Goal: Task Accomplishment & Management: Use online tool/utility

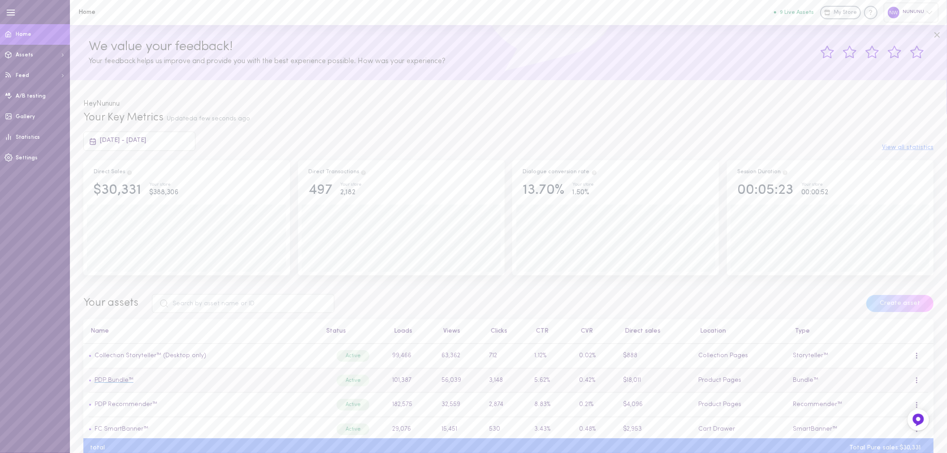
click at [117, 379] on link "PDP Bundle™" at bounding box center [114, 380] width 39 height 7
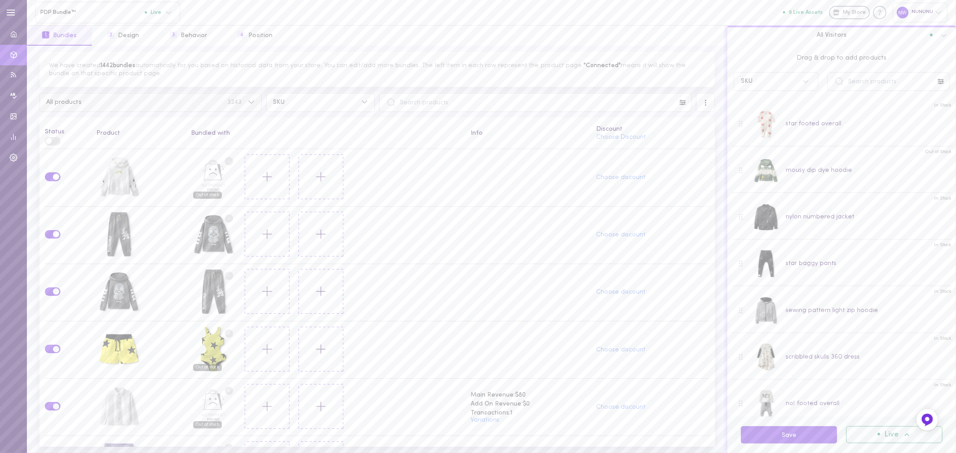
click at [234, 103] on span "3243" at bounding box center [234, 102] width 14 height 6
click at [172, 198] on button "All products with bundle - connected 579" at bounding box center [150, 193] width 222 height 22
click at [115, 180] on div "nu bolt hoodie" at bounding box center [118, 177] width 45 height 45
click at [209, 172] on div "NO PRODUCT 7573022113978" at bounding box center [213, 177] width 45 height 45
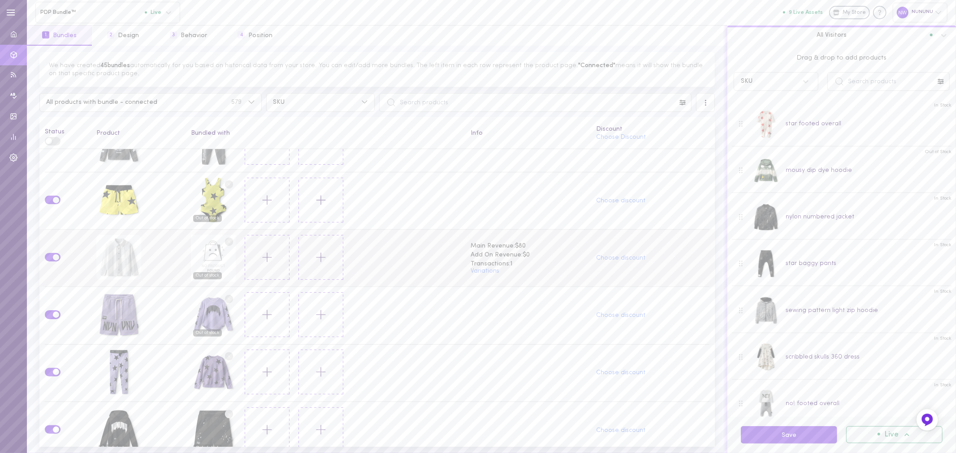
scroll to position [199, 0]
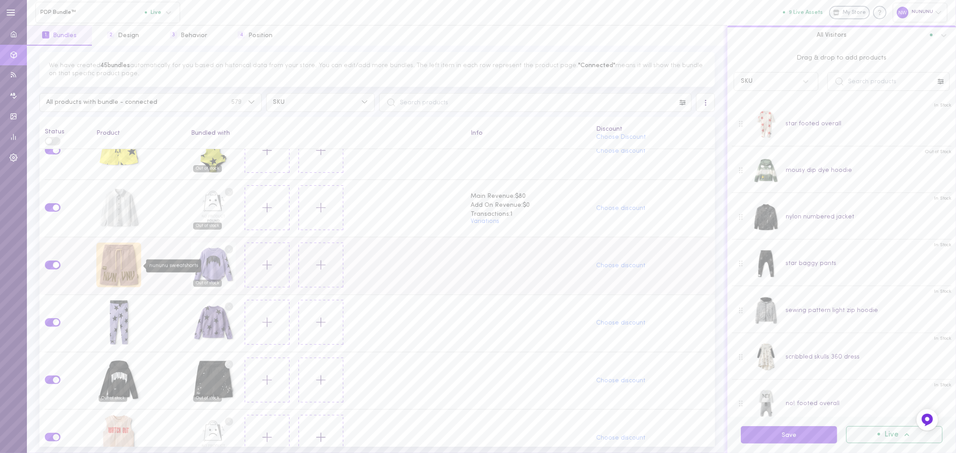
click at [122, 263] on div "nununu sweatshorts" at bounding box center [118, 265] width 45 height 45
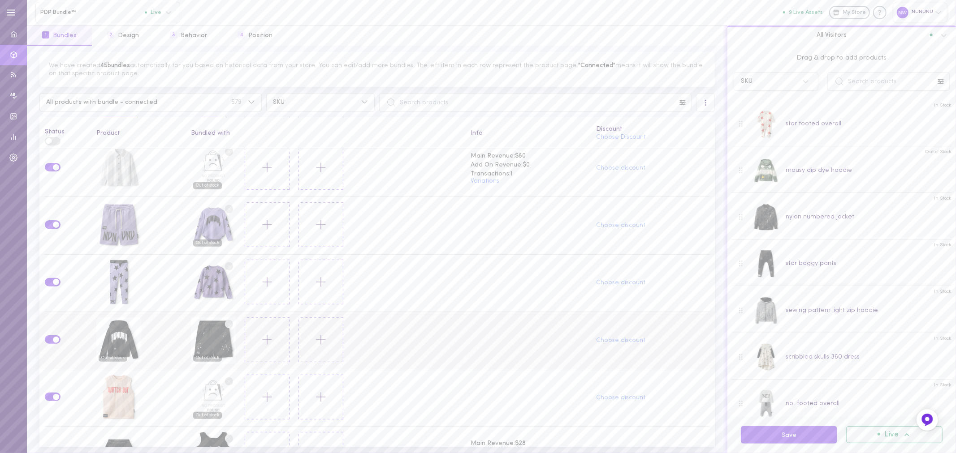
scroll to position [298, 0]
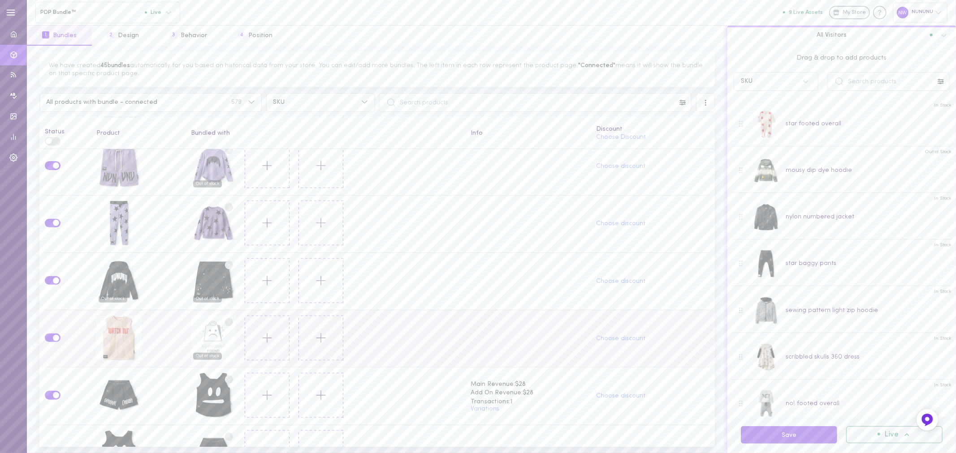
click at [51, 334] on label at bounding box center [53, 338] width 16 height 9
click at [0, 0] on input "checkbox" at bounding box center [0, 0] width 0 height 0
click at [48, 276] on label at bounding box center [53, 280] width 16 height 9
click at [0, 0] on input "checkbox" at bounding box center [0, 0] width 0 height 0
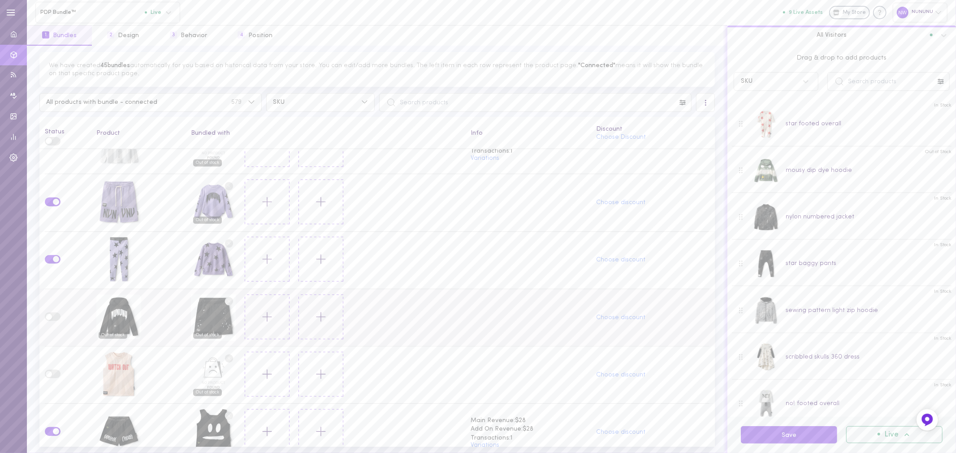
scroll to position [249, 0]
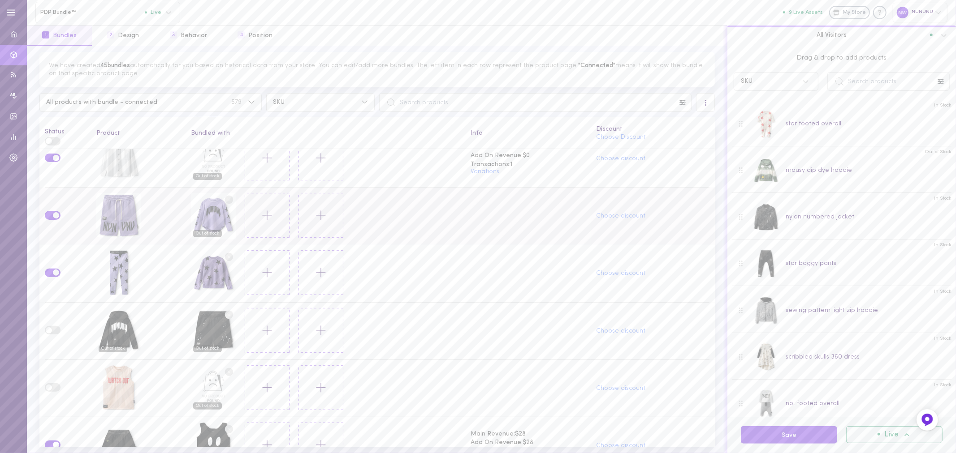
click at [48, 211] on label at bounding box center [53, 215] width 16 height 9
click at [0, 0] on input "checkbox" at bounding box center [0, 0] width 0 height 0
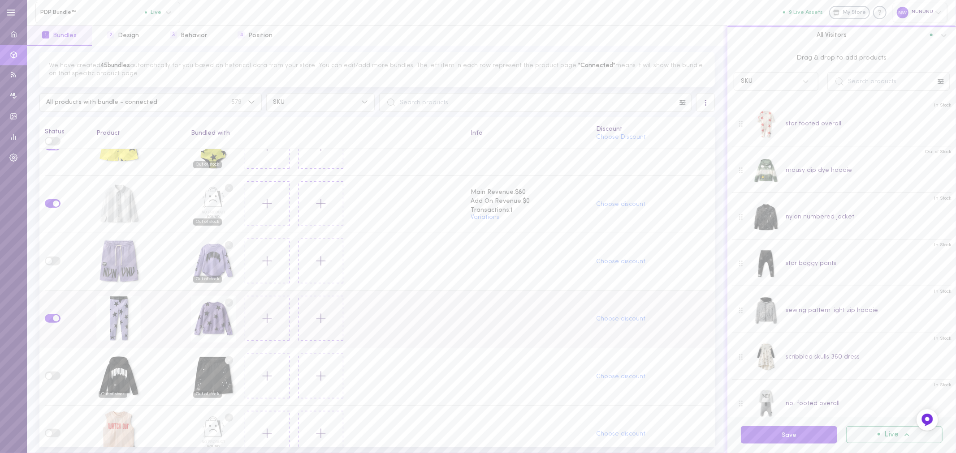
scroll to position [149, 0]
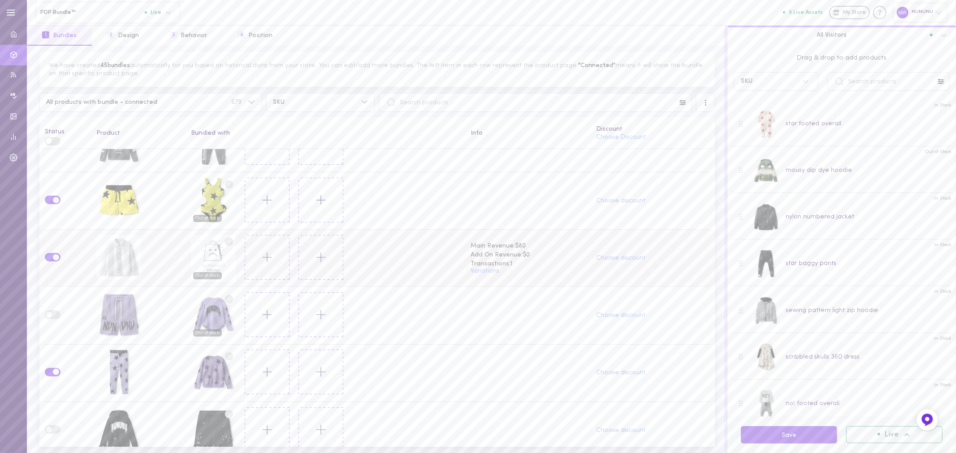
click at [47, 253] on label at bounding box center [53, 257] width 16 height 9
click at [0, 0] on input "checkbox" at bounding box center [0, 0] width 0 height 0
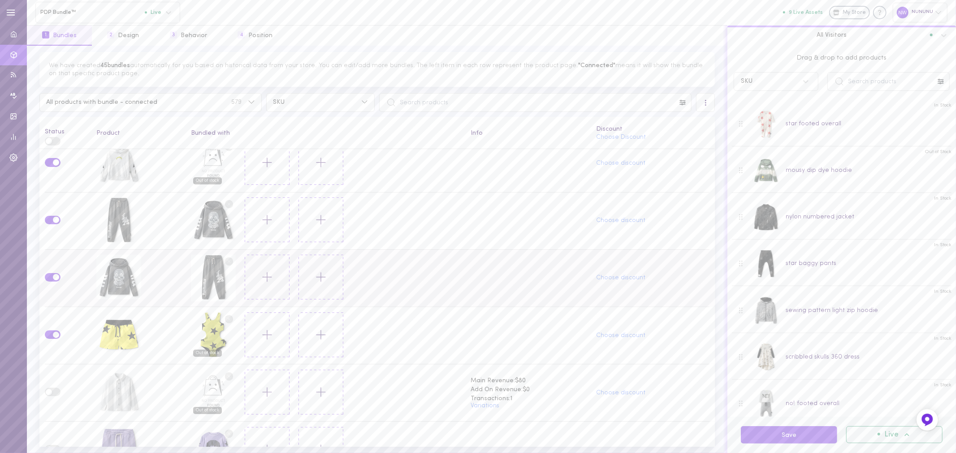
scroll to position [0, 0]
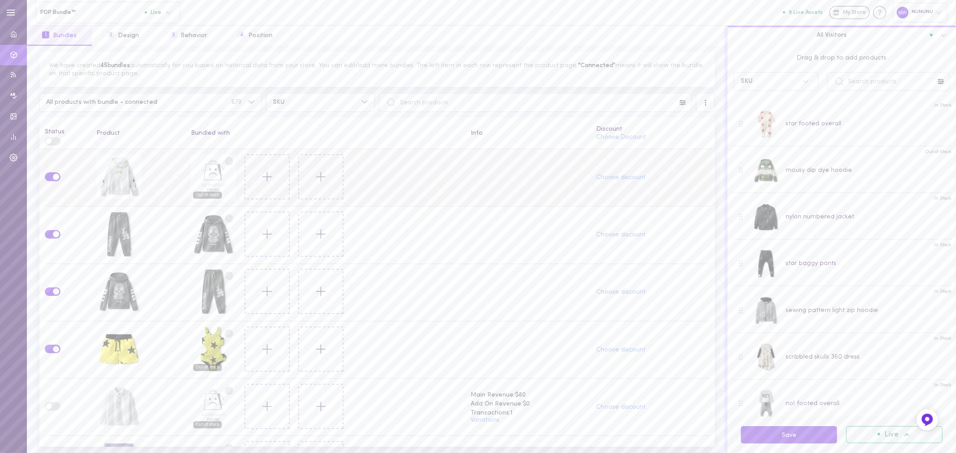
click at [47, 173] on label at bounding box center [53, 176] width 16 height 9
click at [0, 0] on input "checkbox" at bounding box center [0, 0] width 0 height 0
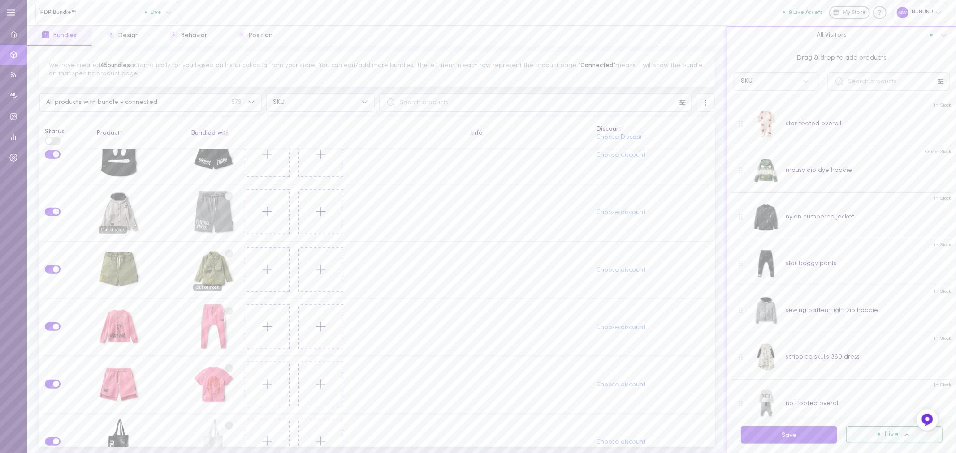
scroll to position [597, 0]
click at [50, 207] on label at bounding box center [53, 211] width 16 height 9
click at [0, 0] on input "checkbox" at bounding box center [0, 0] width 0 height 0
click at [50, 265] on label at bounding box center [53, 269] width 16 height 9
click at [0, 0] on input "checkbox" at bounding box center [0, 0] width 0 height 0
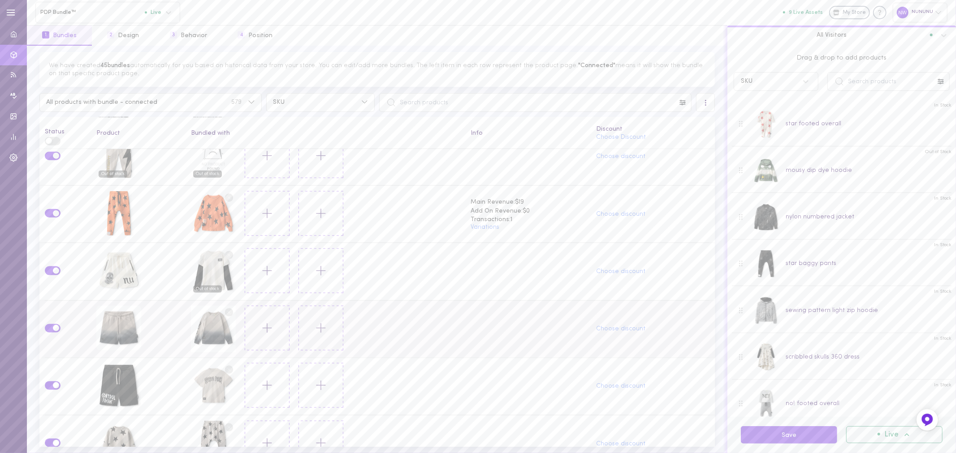
scroll to position [946, 0]
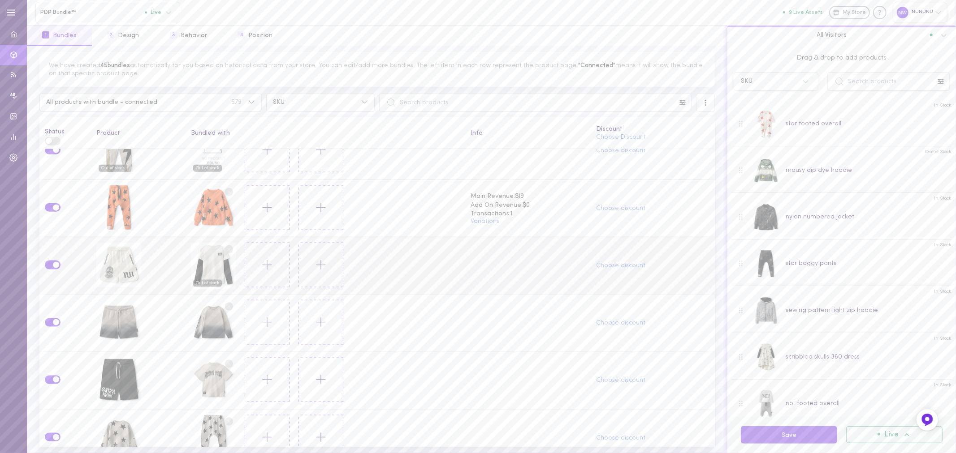
click at [47, 261] on label at bounding box center [53, 265] width 16 height 9
click at [0, 0] on input "checkbox" at bounding box center [0, 0] width 0 height 0
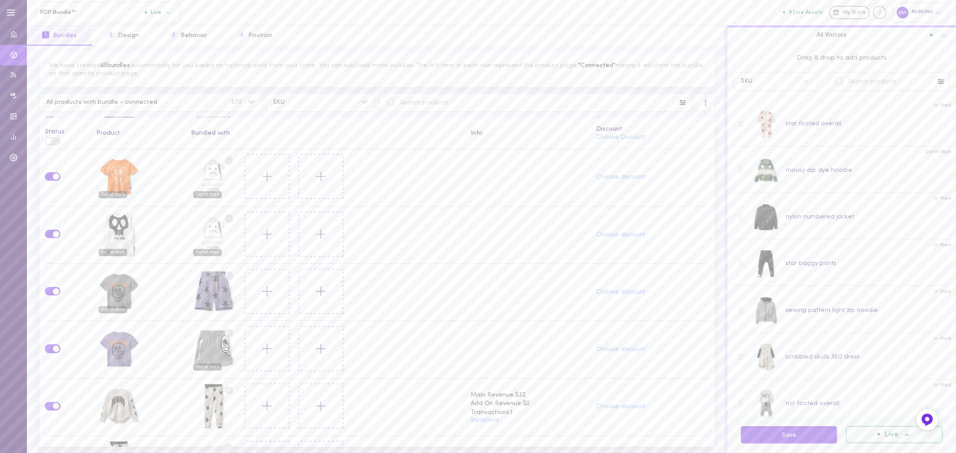
scroll to position [2551, 0]
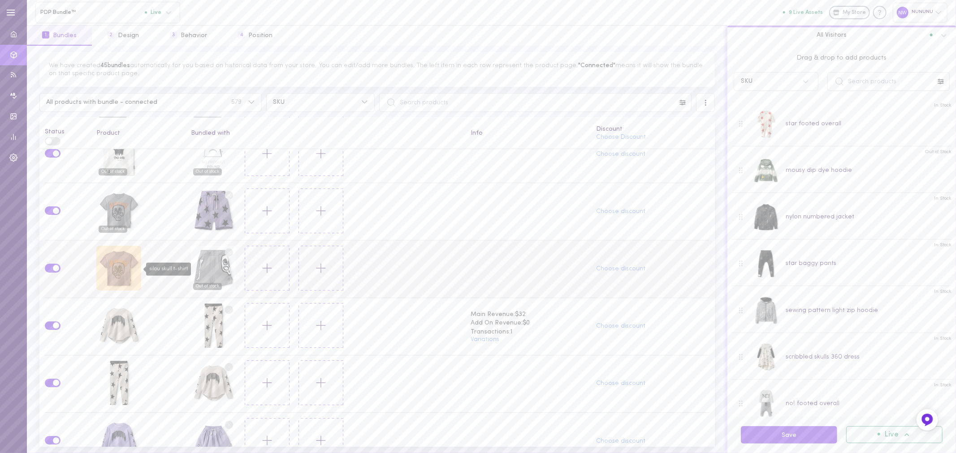
click at [110, 246] on div "silou skull t-shirt" at bounding box center [118, 268] width 45 height 45
click at [109, 248] on div "silou skull t-shirt" at bounding box center [118, 268] width 45 height 45
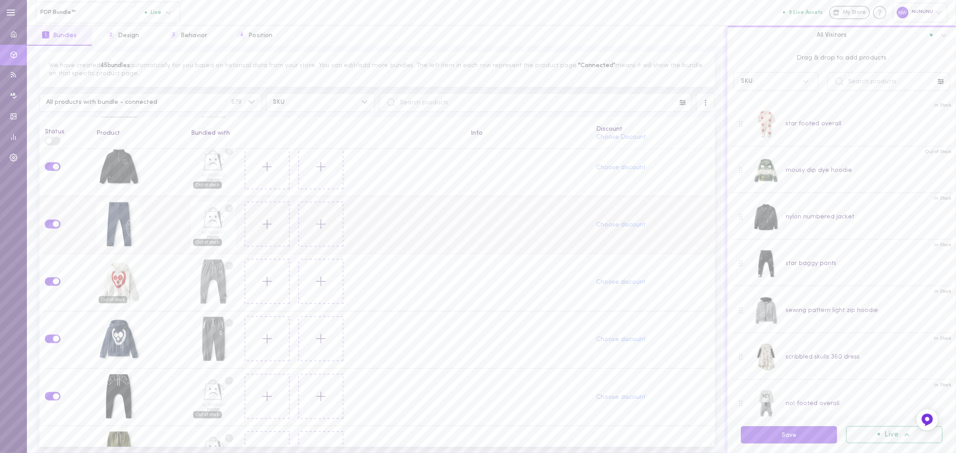
scroll to position [6795, 0]
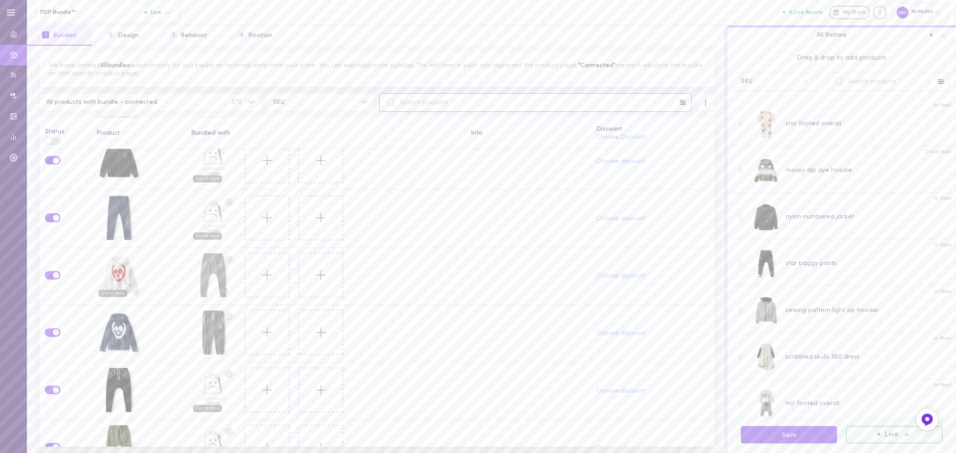
click at [461, 99] on input "text" at bounding box center [535, 102] width 312 height 19
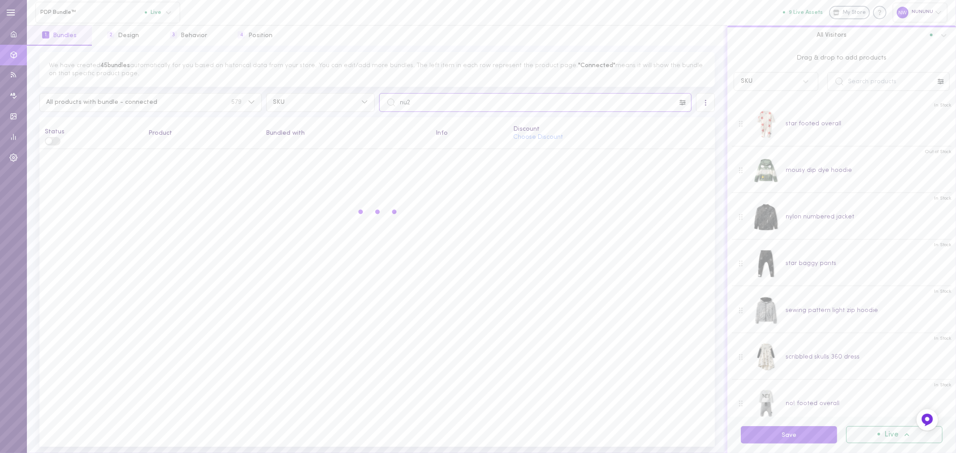
scroll to position [0, 0]
type input "n"
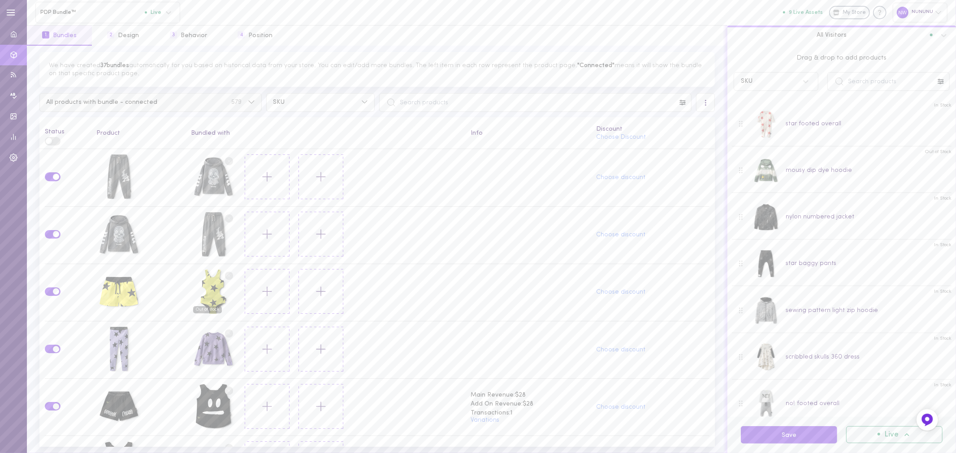
click at [253, 101] on icon at bounding box center [251, 102] width 7 height 8
click at [83, 130] on button "All products 3,243" at bounding box center [150, 125] width 222 height 22
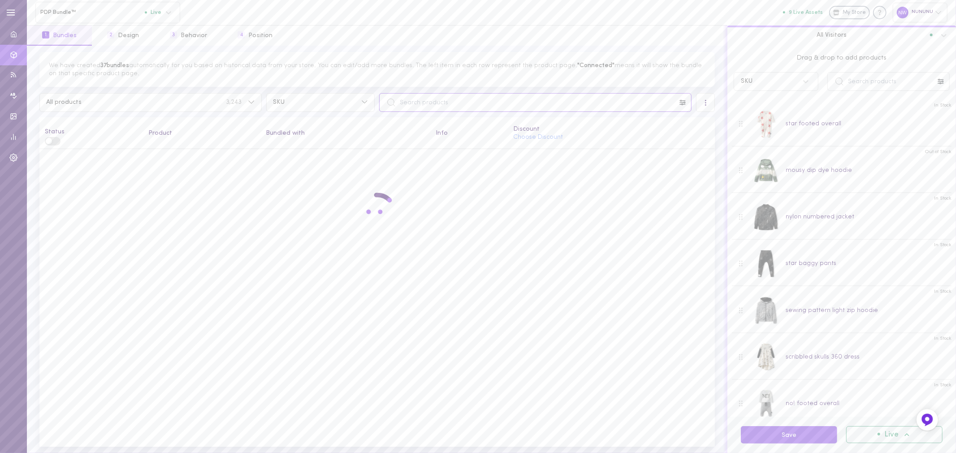
click at [431, 105] on input "text" at bounding box center [535, 102] width 312 height 19
click at [415, 64] on input "nu2798" at bounding box center [535, 61] width 312 height 19
click at [425, 63] on input "nu2798" at bounding box center [535, 61] width 312 height 19
type input "n"
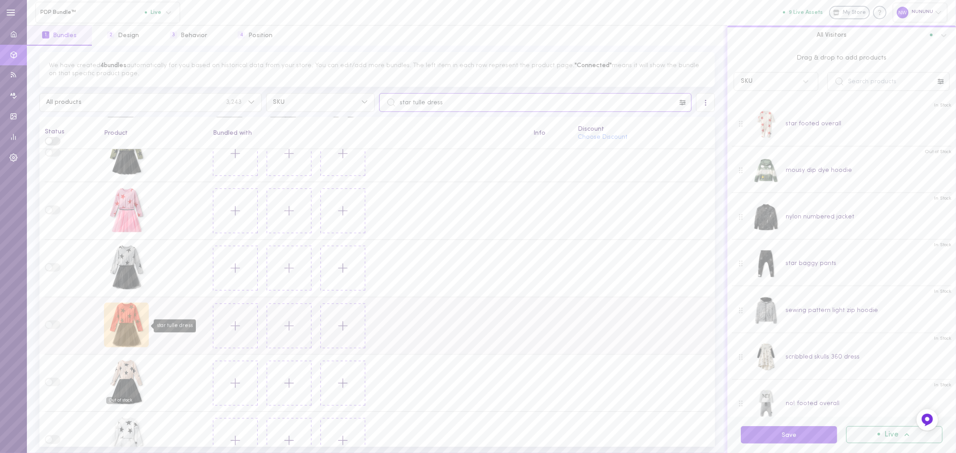
scroll to position [271, 0]
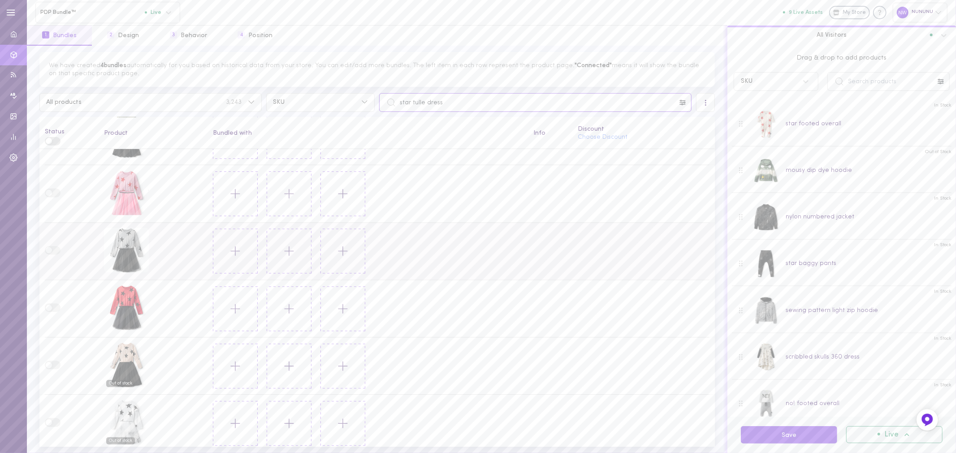
type input "star tulle dress"
click at [233, 244] on icon at bounding box center [235, 251] width 15 height 15
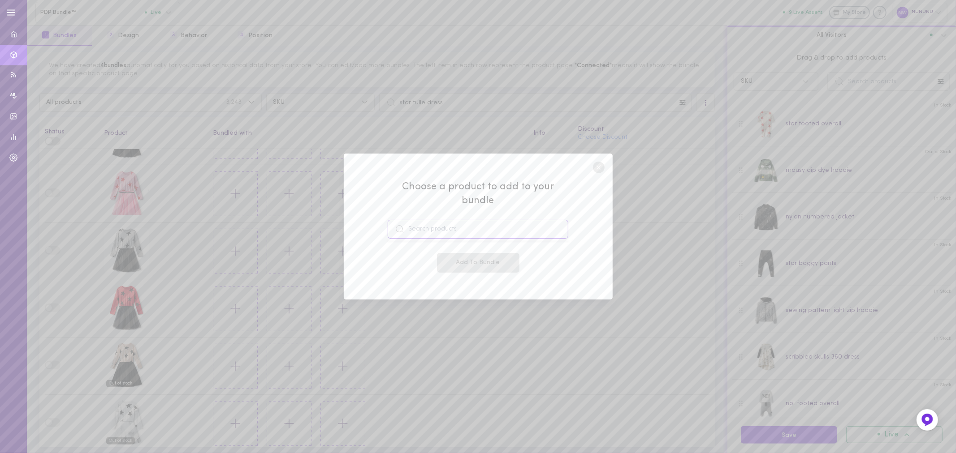
click at [440, 223] on input at bounding box center [478, 229] width 181 height 19
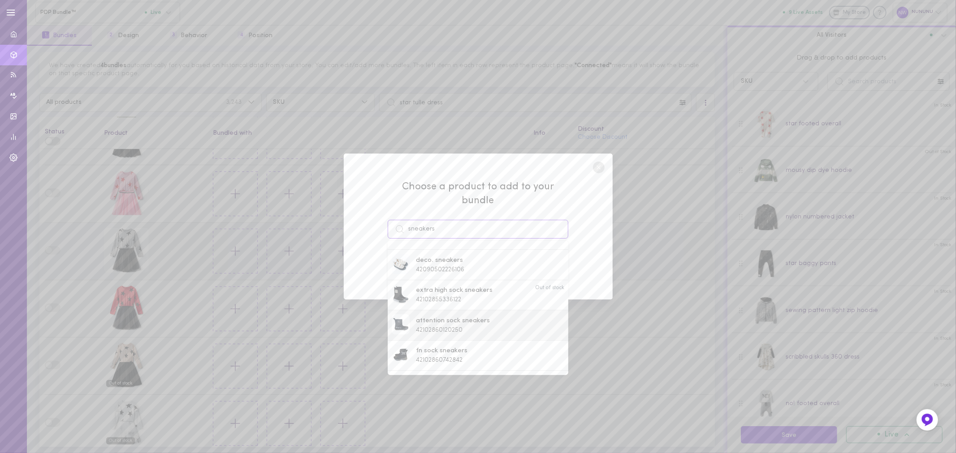
scroll to position [0, 0]
click at [422, 220] on input "sneakers" at bounding box center [478, 229] width 181 height 19
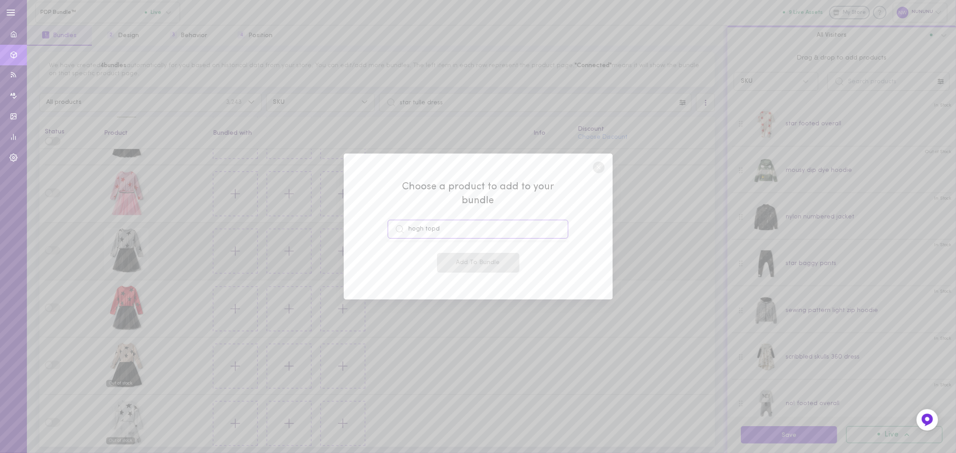
click at [415, 224] on input "hogh topd" at bounding box center [478, 229] width 181 height 19
click at [437, 222] on input "high topd" at bounding box center [478, 229] width 181 height 19
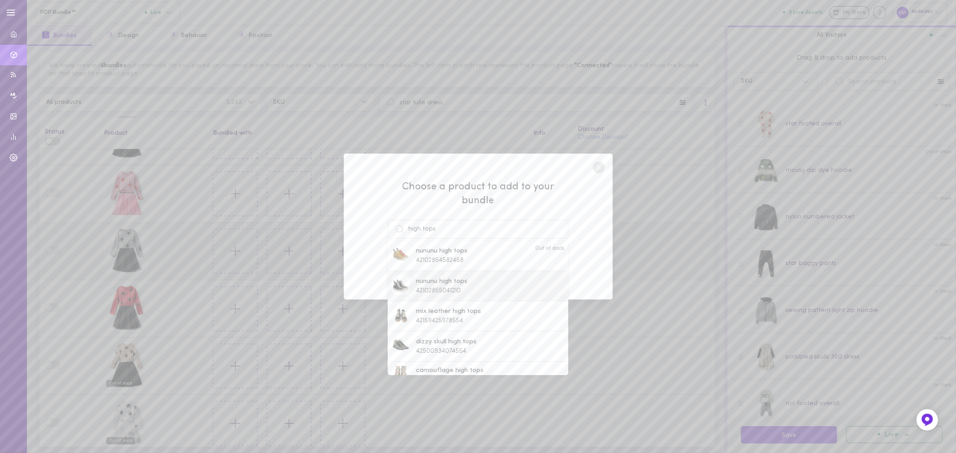
click at [440, 278] on span "nununu high tops" at bounding box center [442, 282] width 52 height 10
type input "nununu high tops"
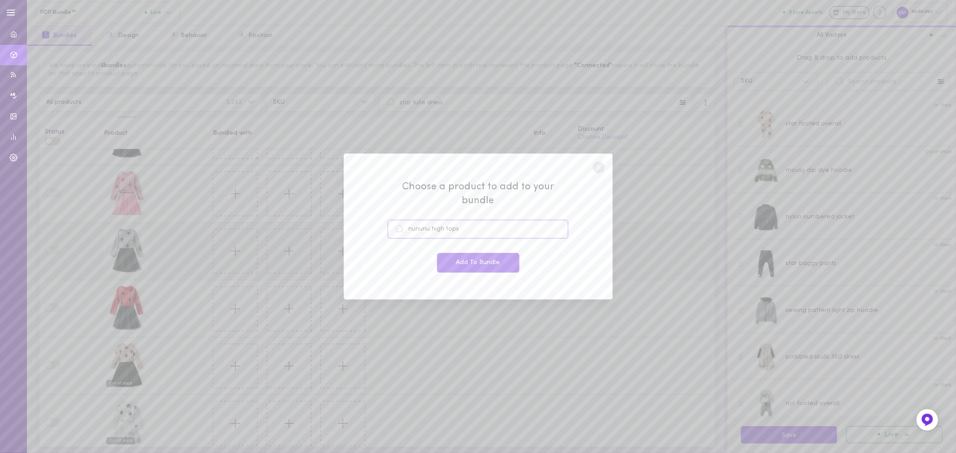
click at [432, 221] on input "nununu high tops" at bounding box center [478, 229] width 181 height 19
click at [452, 288] on span "42102855041210" at bounding box center [438, 291] width 45 height 7
click at [484, 256] on button "Add To Bundle" at bounding box center [478, 263] width 82 height 20
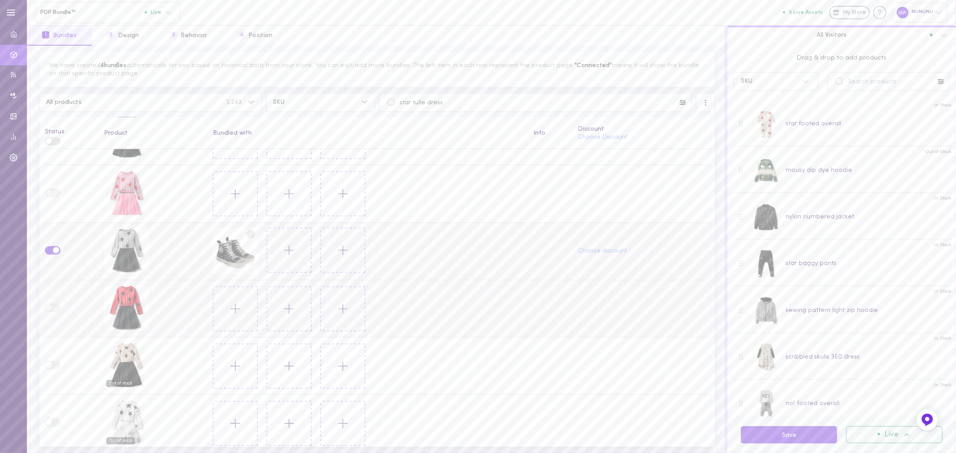
click at [230, 307] on icon at bounding box center [235, 309] width 15 height 15
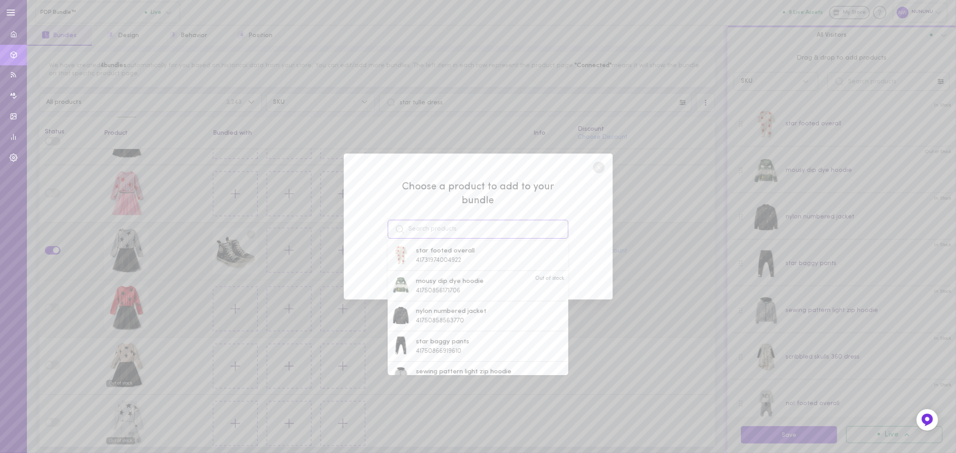
click at [445, 220] on input at bounding box center [478, 229] width 181 height 19
paste input "nununu high tops"
type input "nununu high tops"
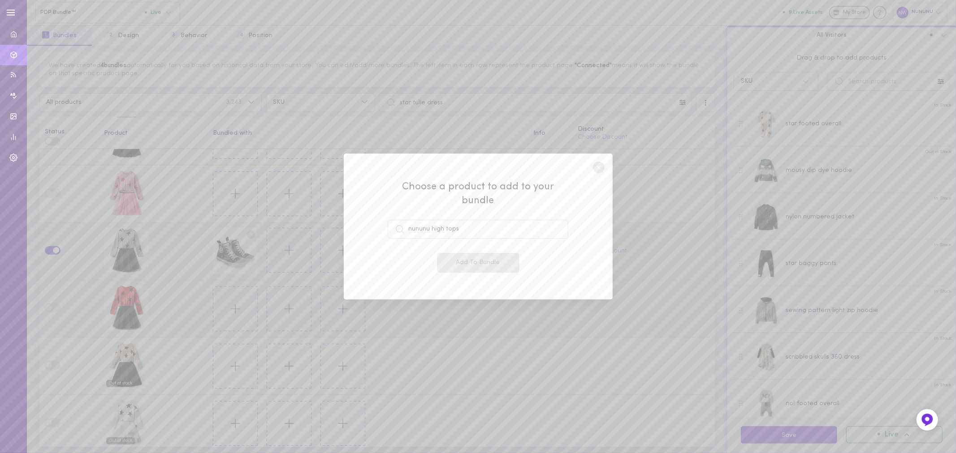
click at [592, 224] on div "Choose a product to add to your bundle nununu high tops Add To Bundle" at bounding box center [478, 227] width 269 height 146
click at [458, 222] on input "nununu high tops" at bounding box center [478, 229] width 181 height 19
click at [436, 277] on span "nununu high tops" at bounding box center [442, 282] width 52 height 10
click at [461, 259] on button "Add To Bundle" at bounding box center [478, 263] width 82 height 20
